Goal: Task Accomplishment & Management: Manage account settings

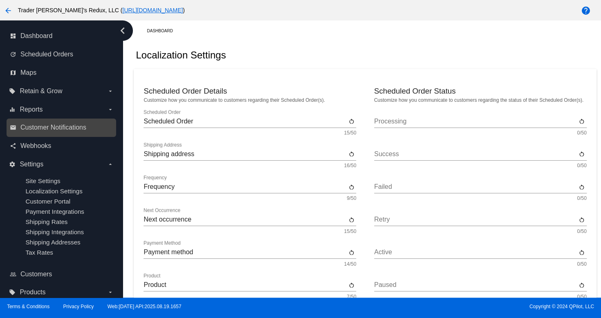
click at [56, 119] on div "email Customer Notifications" at bounding box center [61, 127] width 109 height 18
click at [100, 133] on link "email Customer Notifications" at bounding box center [62, 127] width 104 height 13
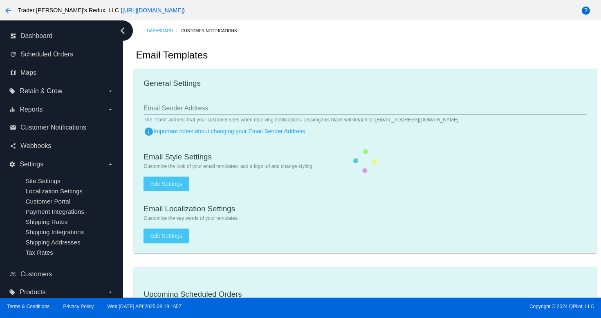
checkbox input "true"
type input "1"
checkbox input "true"
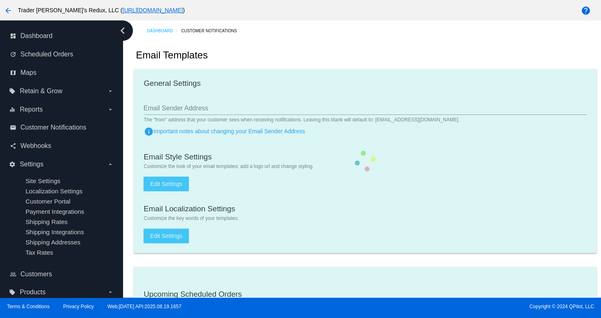
checkbox input "true"
type input "[EMAIL_ADDRESS][DOMAIN_NAME]"
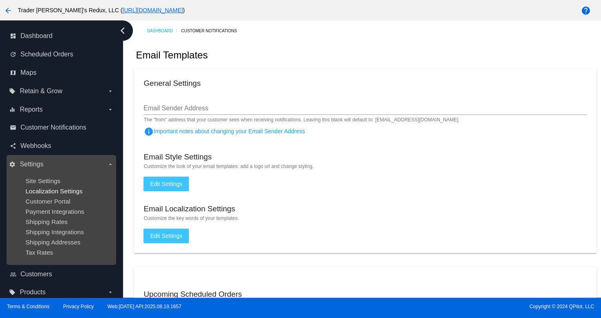
click at [45, 193] on span "Localization Settings" at bounding box center [53, 191] width 57 height 7
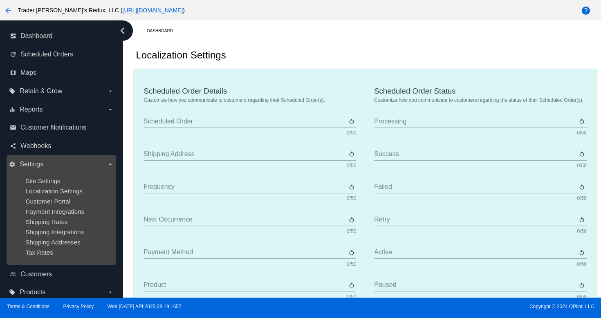
click at [47, 172] on ul "Site Settings Localization Settings Customer Portal Payment Integrations Shippi…" at bounding box center [61, 217] width 104 height 92
click at [51, 181] on span "Site Settings" at bounding box center [42, 180] width 35 height 7
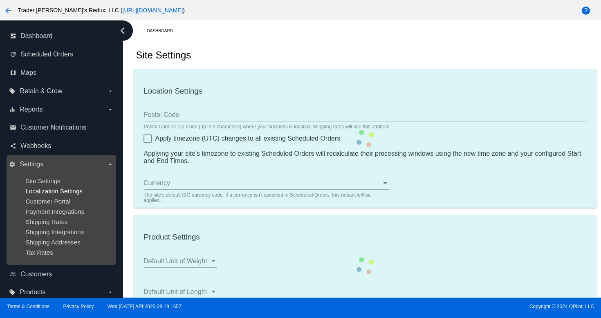
click at [58, 194] on span "Localization Settings" at bounding box center [53, 191] width 57 height 7
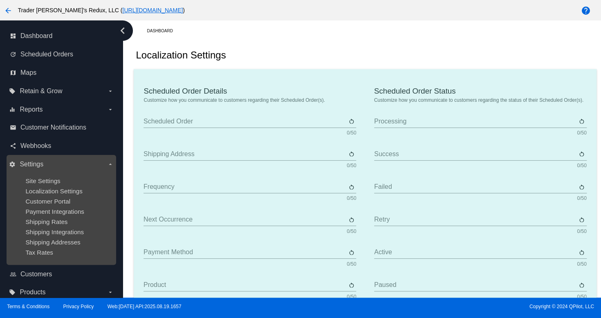
type input "Scheduled Order"
type input "Shipping address"
type input "Frequency"
type input "Next occurrence"
type input "Payment method"
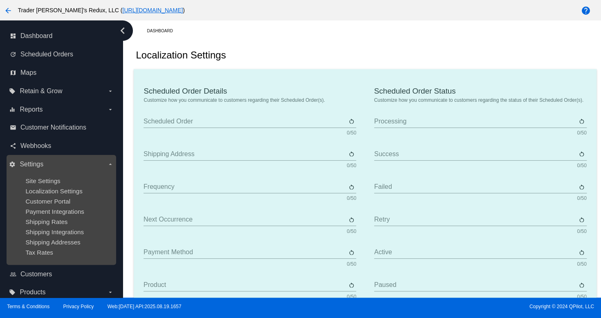
type input "Product"
type input "Quantity"
type input "Price"
type input "Out of stock"
type input "Subtotal"
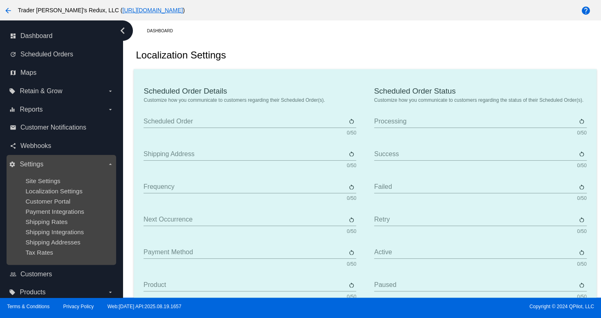
type input "Shipping"
type input "Tax"
type input "TBD"
type input "Total"
type input "No payment method"
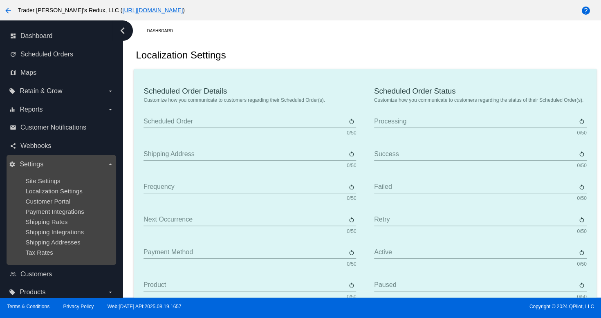
type input "Subscribe"
